Goal: Task Accomplishment & Management: Manage account settings

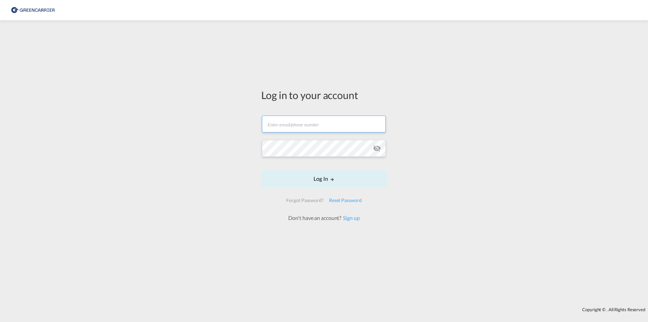
click at [295, 128] on input "text" at bounding box center [324, 124] width 124 height 17
type input "[EMAIL_ADDRESS][PERSON_NAME][DOMAIN_NAME]"
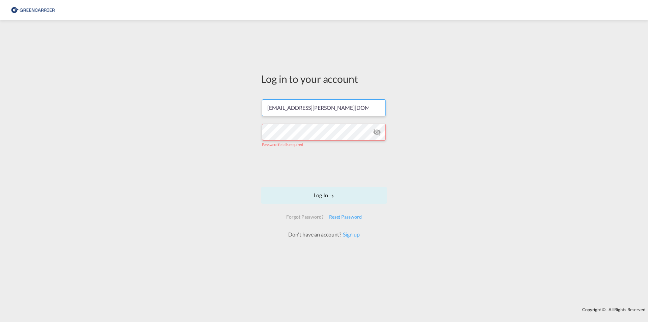
drag, startPoint x: 363, startPoint y: 107, endPoint x: 227, endPoint y: 108, distance: 135.8
click at [230, 109] on div "Log in to your account [EMAIL_ADDRESS][PERSON_NAME][DOMAIN_NAME] Password field…" at bounding box center [324, 164] width 648 height 280
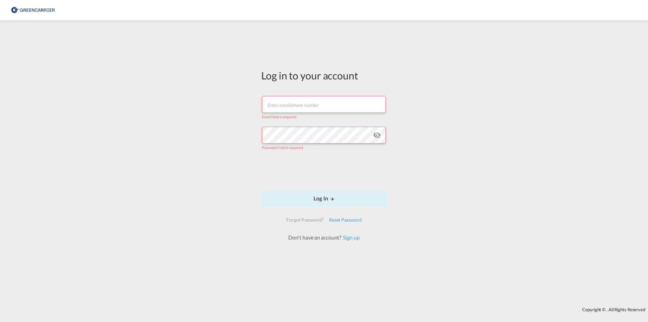
click at [312, 106] on input "text" at bounding box center [324, 104] width 124 height 17
paste input "[EMAIL_ADDRESS][PERSON_NAME][DOMAIN_NAME]"
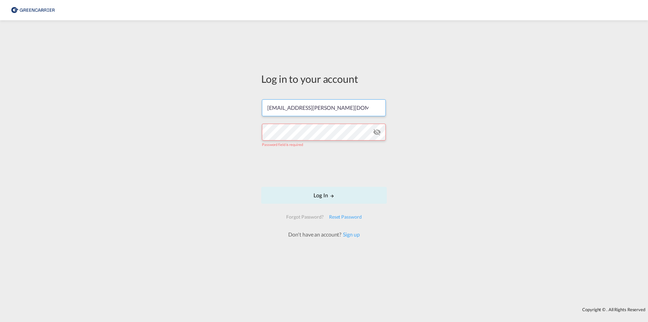
type input "[EMAIL_ADDRESS][PERSON_NAME][DOMAIN_NAME]"
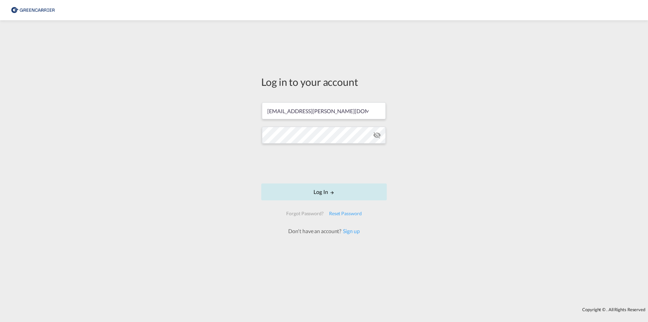
click at [321, 192] on button "Log In" at bounding box center [324, 191] width 126 height 17
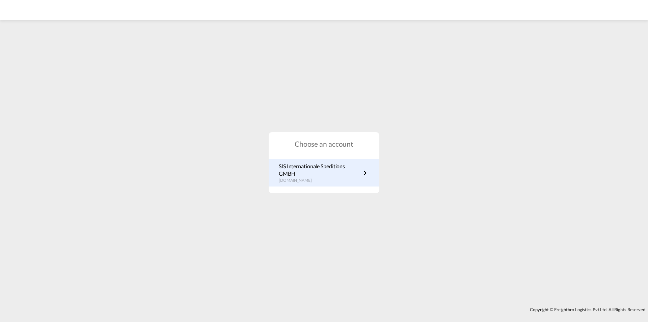
click at [337, 160] on div "SIS Internationale Speditions GMBH de.portal.greencarrier.com" at bounding box center [324, 173] width 111 height 28
click at [321, 179] on p "de.portal.greencarrier.com" at bounding box center [320, 181] width 82 height 6
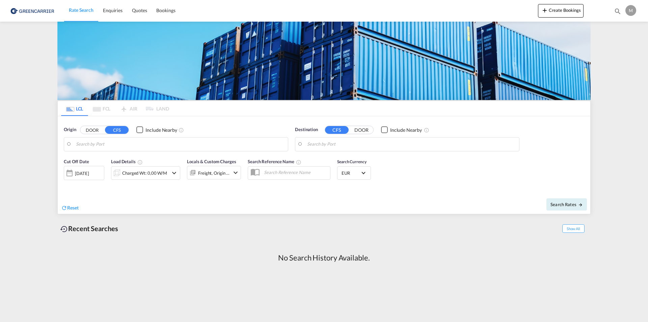
click at [147, 145] on input "Search by Port" at bounding box center [180, 144] width 209 height 10
click at [96, 158] on div "[GEOGRAPHIC_DATA] [GEOGRAPHIC_DATA] DEHAM" at bounding box center [128, 163] width 128 height 20
type input "[GEOGRAPHIC_DATA], [GEOGRAPHIC_DATA]"
click at [330, 145] on input "Search by Port" at bounding box center [411, 144] width 209 height 10
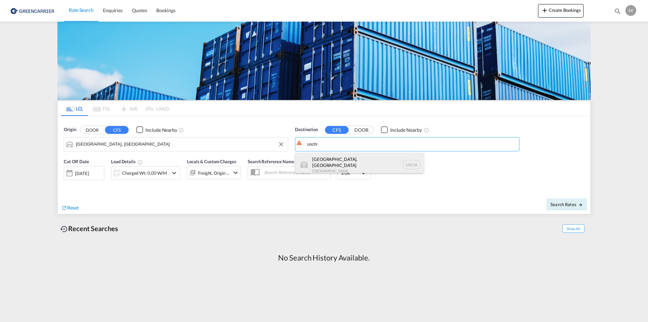
click at [320, 159] on div "[GEOGRAPHIC_DATA], [GEOGRAPHIC_DATA] [GEOGRAPHIC_DATA] [GEOGRAPHIC_DATA]" at bounding box center [360, 165] width 128 height 24
type input "[GEOGRAPHIC_DATA], [GEOGRAPHIC_DATA], USCHI"
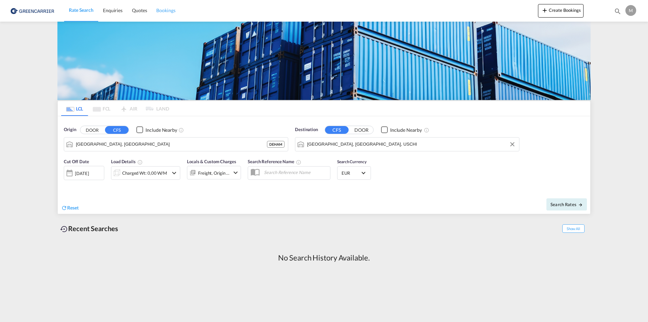
click at [164, 10] on span "Bookings" at bounding box center [165, 10] width 19 height 6
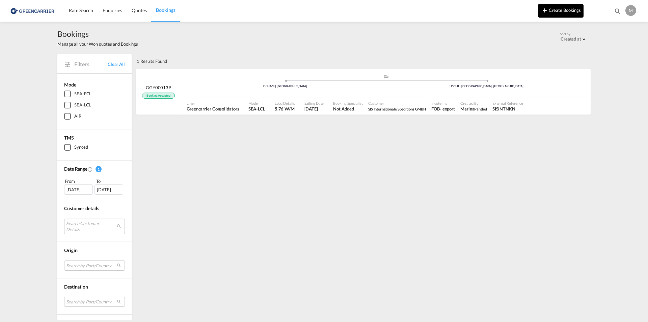
click at [572, 9] on button "Create Bookings" at bounding box center [561, 11] width 46 height 14
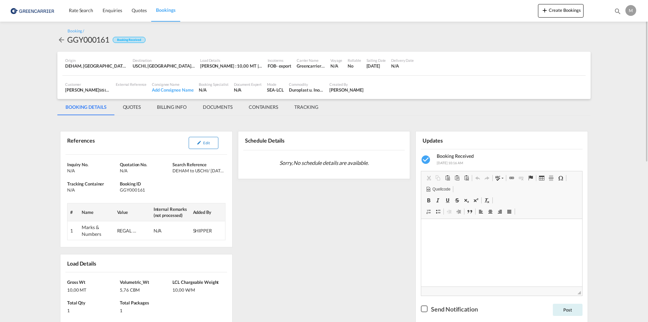
click at [199, 141] on md-icon "icon-pencil" at bounding box center [199, 142] width 5 height 5
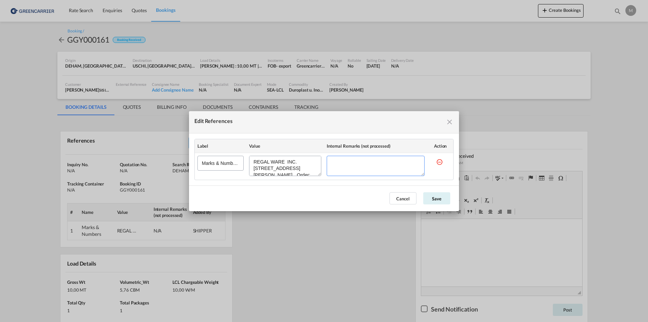
drag, startPoint x: 342, startPoint y: 161, endPoint x: 343, endPoint y: 165, distance: 4.0
click at [342, 162] on textarea "Edit References" at bounding box center [376, 166] width 98 height 20
click at [450, 123] on md-icon "icon-close fg-AAA8AD cursor" at bounding box center [450, 122] width 8 height 8
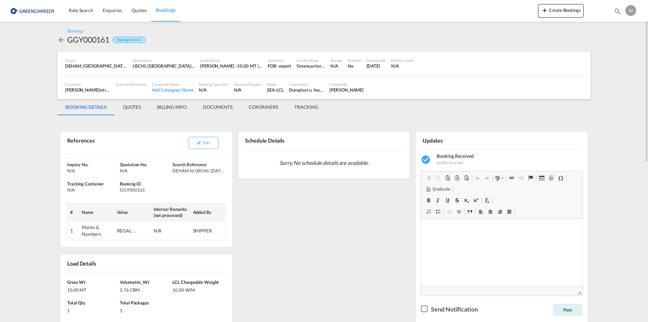
click at [91, 232] on td "Marks & Numbers" at bounding box center [96, 230] width 35 height 19
click at [202, 136] on div "Edit" at bounding box center [184, 143] width 79 height 18
click at [201, 140] on md-icon "icon-pencil" at bounding box center [199, 142] width 5 height 5
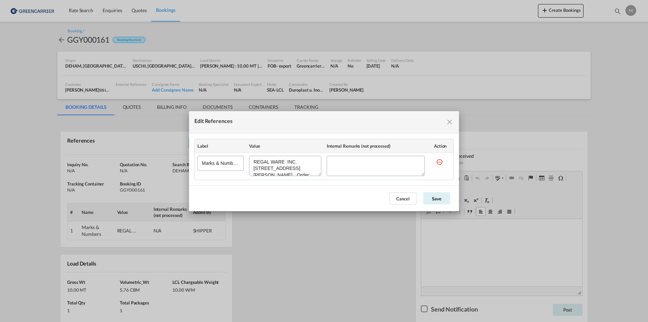
click at [445, 138] on md-dialog-content "Label Value Internal Remarks (not processed) Action Marks & Numbers" at bounding box center [324, 159] width 270 height 52
click at [445, 120] on div "Edit References" at bounding box center [324, 122] width 270 height 22
click at [447, 123] on md-icon "icon-close fg-AAA8AD cursor" at bounding box center [450, 122] width 8 height 8
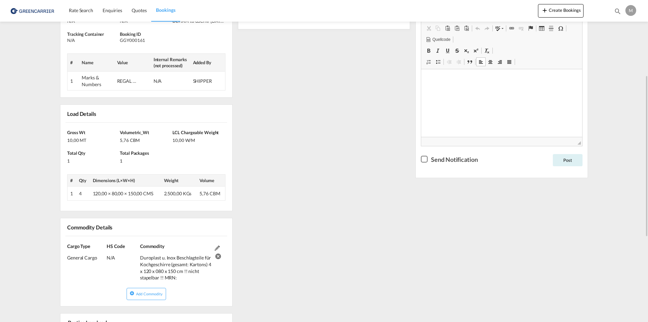
scroll to position [15, 0]
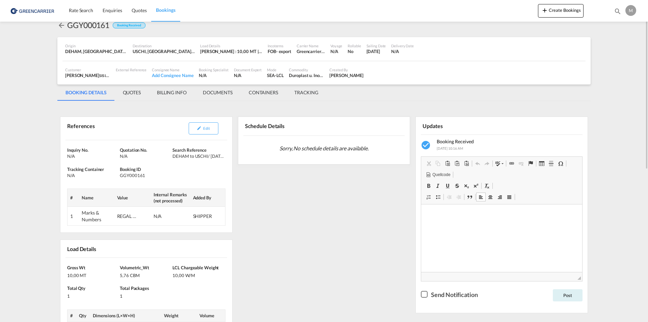
click at [74, 154] on div "N/A" at bounding box center [92, 156] width 51 height 6
click at [199, 126] on md-icon "icon-pencil" at bounding box center [199, 128] width 5 height 5
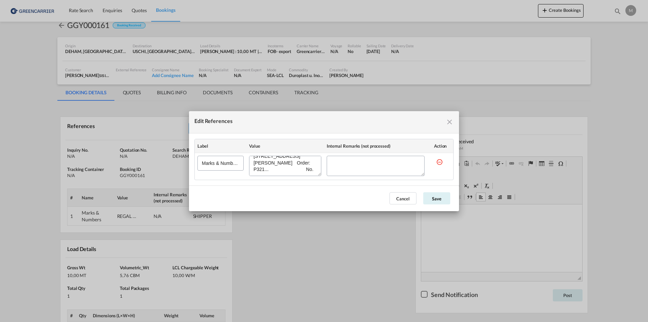
scroll to position [25, 0]
drag, startPoint x: 421, startPoint y: 173, endPoint x: 416, endPoint y: 171, distance: 5.1
click at [419, 172] on textarea "Edit References" at bounding box center [376, 166] width 98 height 20
click at [407, 167] on textarea "Edit References" at bounding box center [376, 166] width 98 height 20
click at [398, 199] on button "Cancel" at bounding box center [403, 198] width 27 height 12
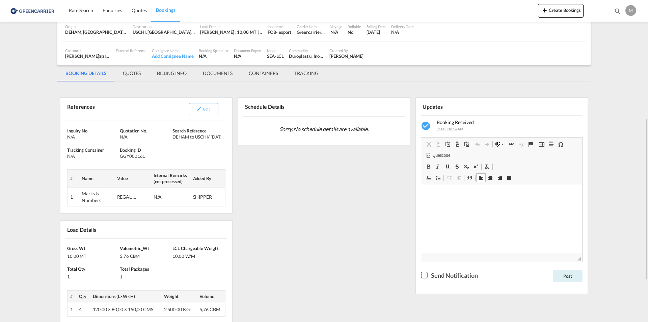
scroll to position [101, 0]
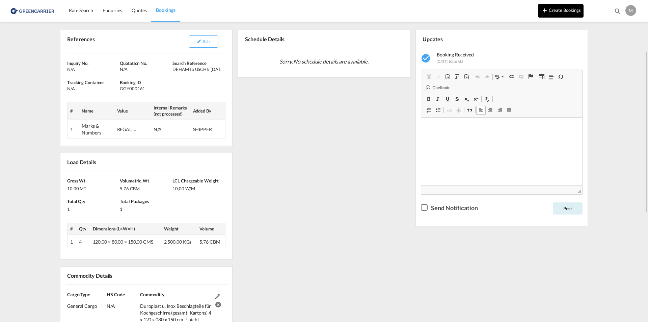
click at [560, 13] on button "Create Bookings" at bounding box center [561, 11] width 46 height 14
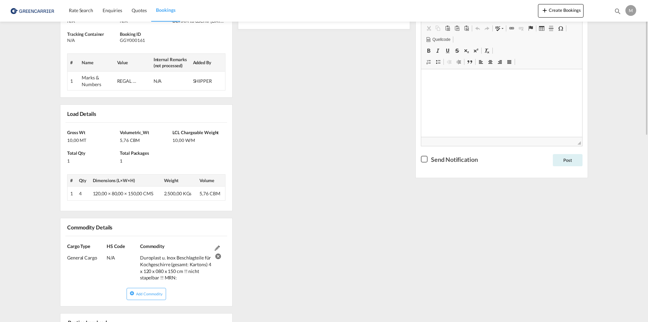
scroll to position [48, 0]
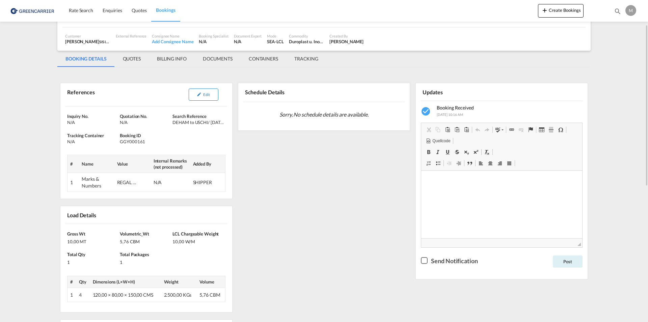
click at [205, 94] on span "Edit" at bounding box center [206, 94] width 6 height 4
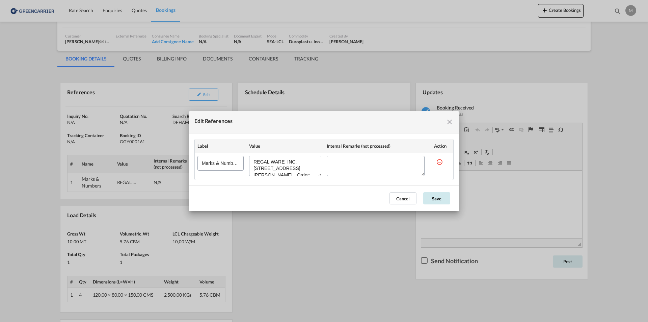
click at [436, 201] on button "Save" at bounding box center [437, 198] width 27 height 12
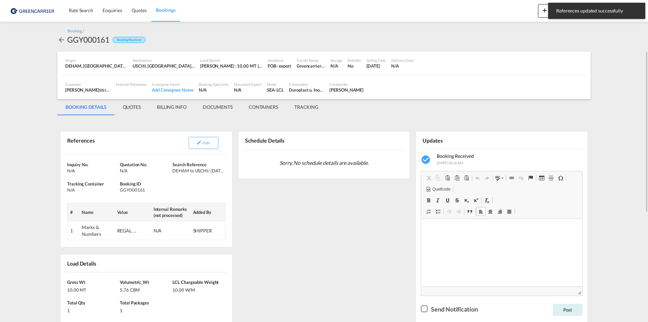
scroll to position [34, 0]
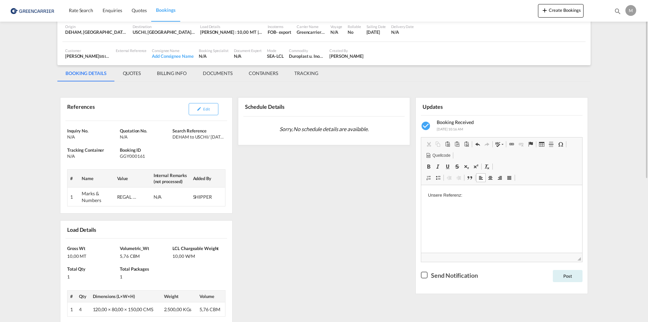
drag, startPoint x: 448, startPoint y: 216, endPoint x: 473, endPoint y: 197, distance: 31.3
click at [473, 197] on html "Unsere Referenz:" at bounding box center [501, 195] width 161 height 21
click at [566, 276] on button "Post" at bounding box center [568, 276] width 30 height 12
